Goal: Task Accomplishment & Management: Use online tool/utility

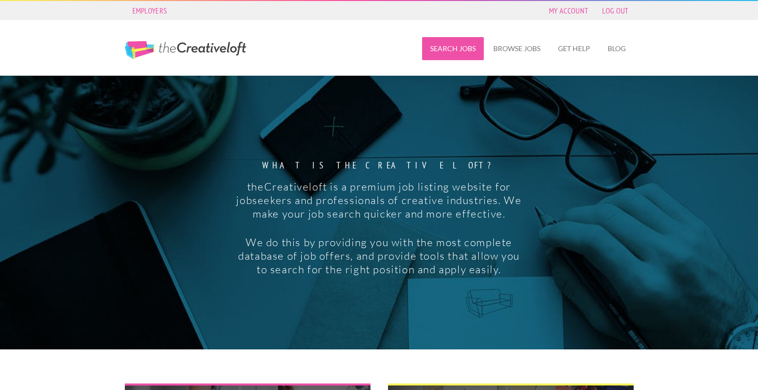
click at [453, 48] on link "Search Jobs" at bounding box center [453, 48] width 62 height 23
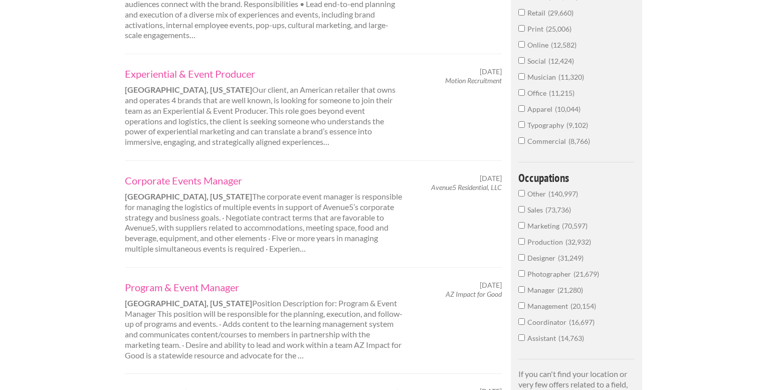
scroll to position [430, 0]
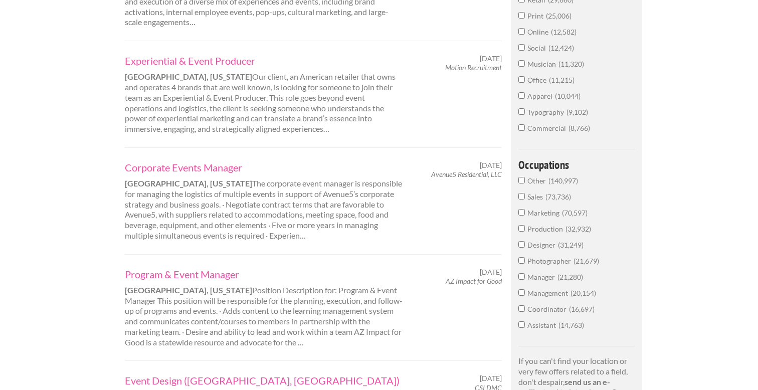
click at [557, 260] on span "Photographer" at bounding box center [551, 261] width 46 height 9
click at [525, 260] on input "Photographer 21,679" at bounding box center [522, 260] width 7 height 7
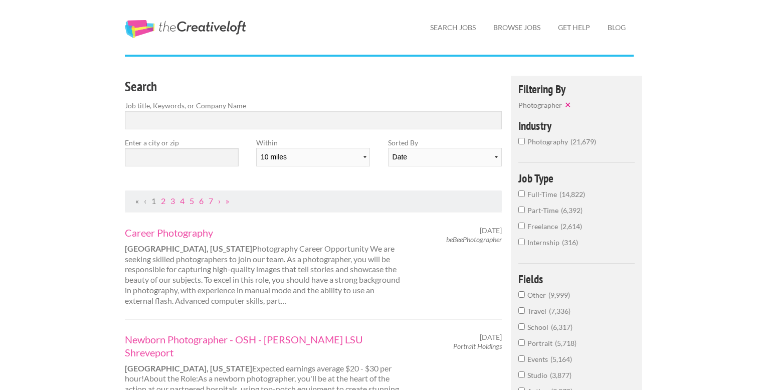
scroll to position [22, 0]
click at [236, 158] on input "text" at bounding box center [182, 156] width 114 height 19
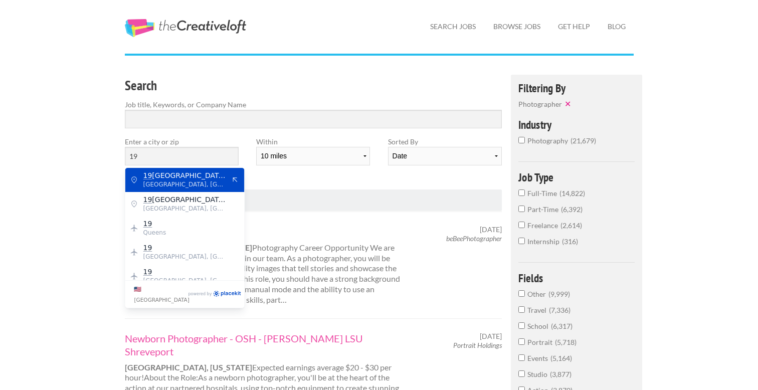
click at [209, 179] on span "[STREET_ADDRESS]" at bounding box center [184, 175] width 82 height 9
type input "[STREET_ADDRESS]"
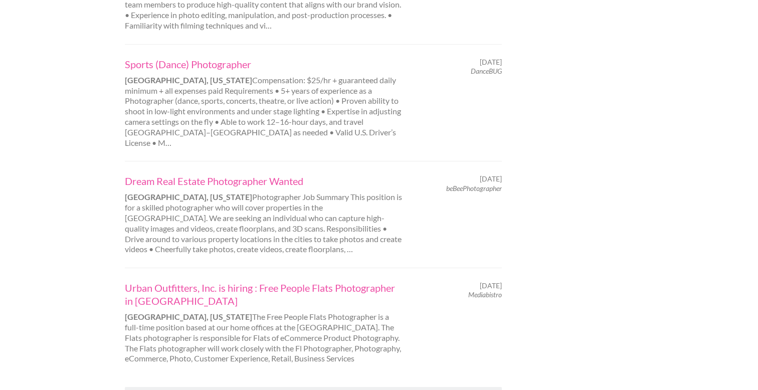
scroll to position [958, 0]
click at [163, 390] on link "2" at bounding box center [163, 397] width 5 height 10
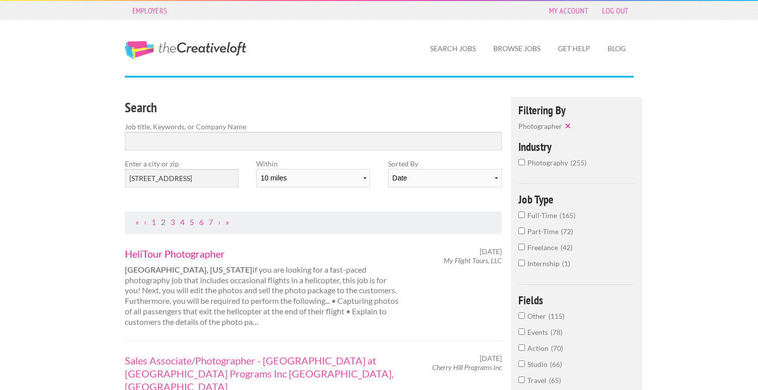
click at [180, 255] on link "HeliTour Photographer" at bounding box center [264, 253] width 279 height 13
click at [535, 263] on span "Internship" at bounding box center [545, 263] width 35 height 9
click at [525, 263] on input "Internship 1" at bounding box center [522, 263] width 7 height 7
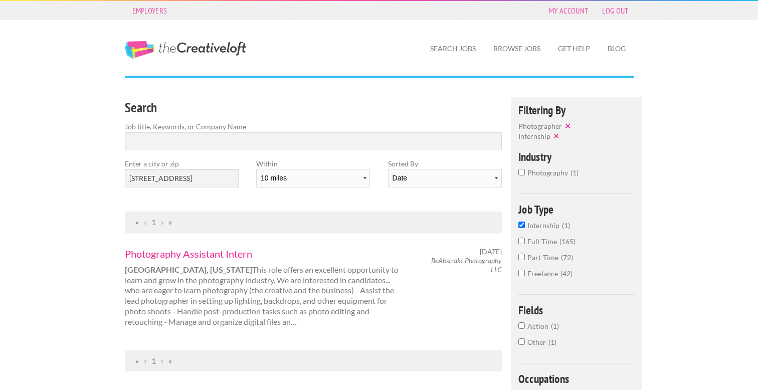
click at [195, 252] on link "Photography Assistant Intern" at bounding box center [264, 253] width 279 height 13
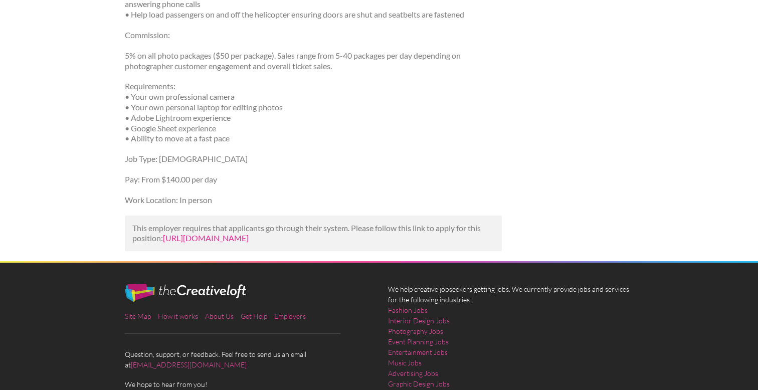
scroll to position [340, 0]
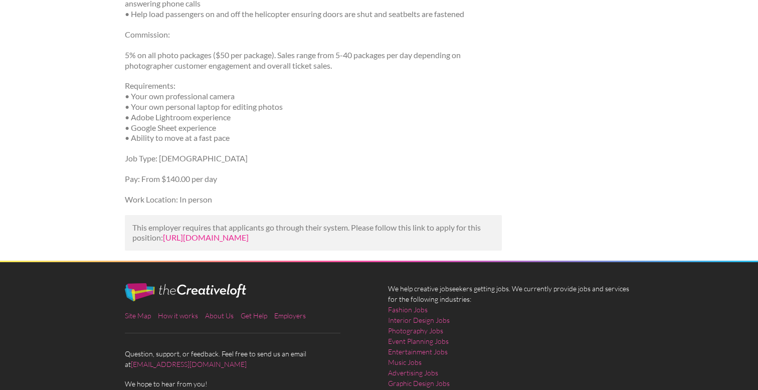
click at [221, 242] on link "https://www.indeed.com/viewjob?jk=ea7bb9aadbd6405d&utm_campaign=google_jobs_app…" at bounding box center [206, 238] width 86 height 10
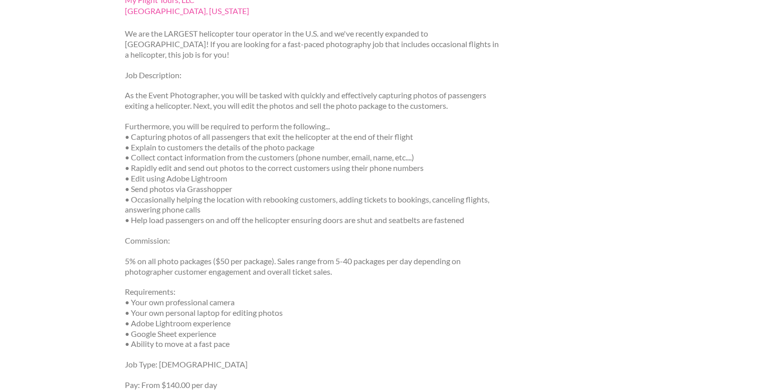
scroll to position [215, 0]
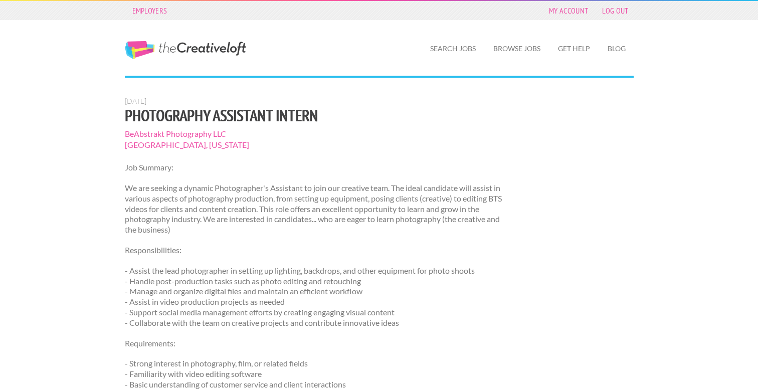
click at [148, 132] on span "BeAbstrakt Photography LLC" at bounding box center [314, 133] width 378 height 11
click at [150, 132] on span "BeAbstrakt Photography LLC" at bounding box center [314, 133] width 378 height 11
